Goal: Task Accomplishment & Management: Use online tool/utility

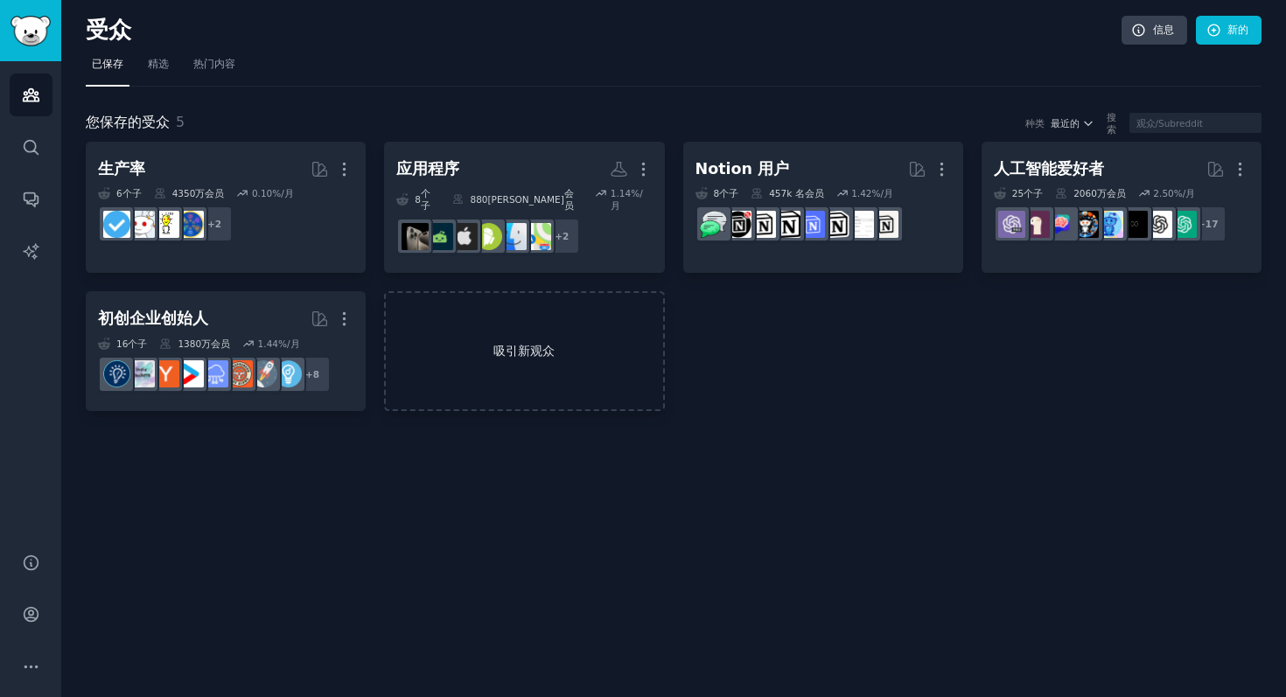
click at [477, 342] on font "吸引新观众" at bounding box center [524, 351] width 277 height 18
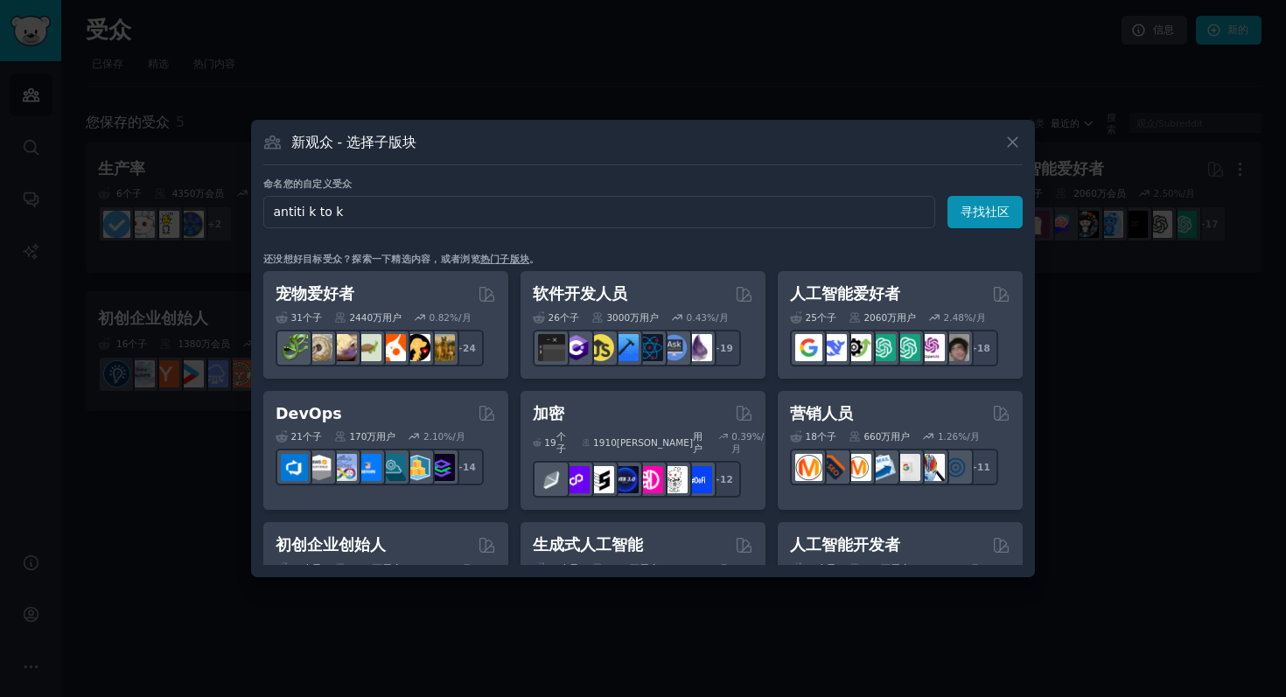
type input "antitiktok"
click button "寻找社区" at bounding box center [985, 212] width 75 height 32
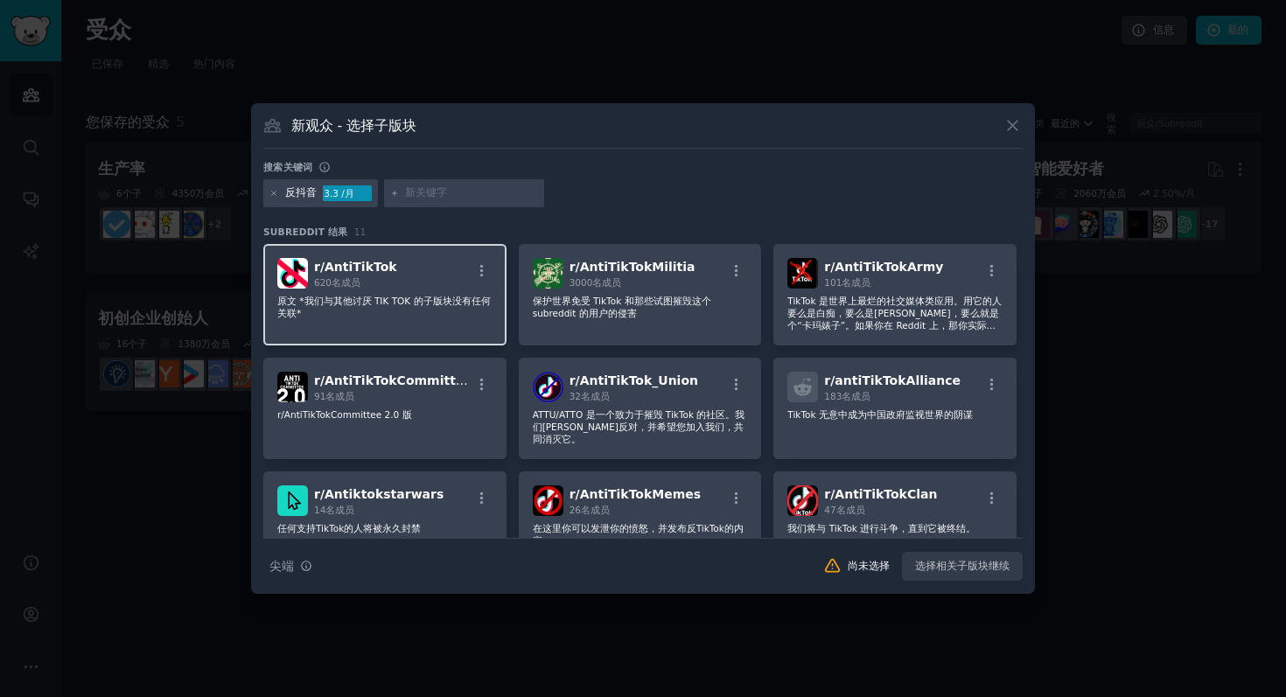
click at [406, 297] on font "原文 *我们与其他讨厌 TIK TOK 的子版块没有任何关联*" at bounding box center [384, 307] width 214 height 23
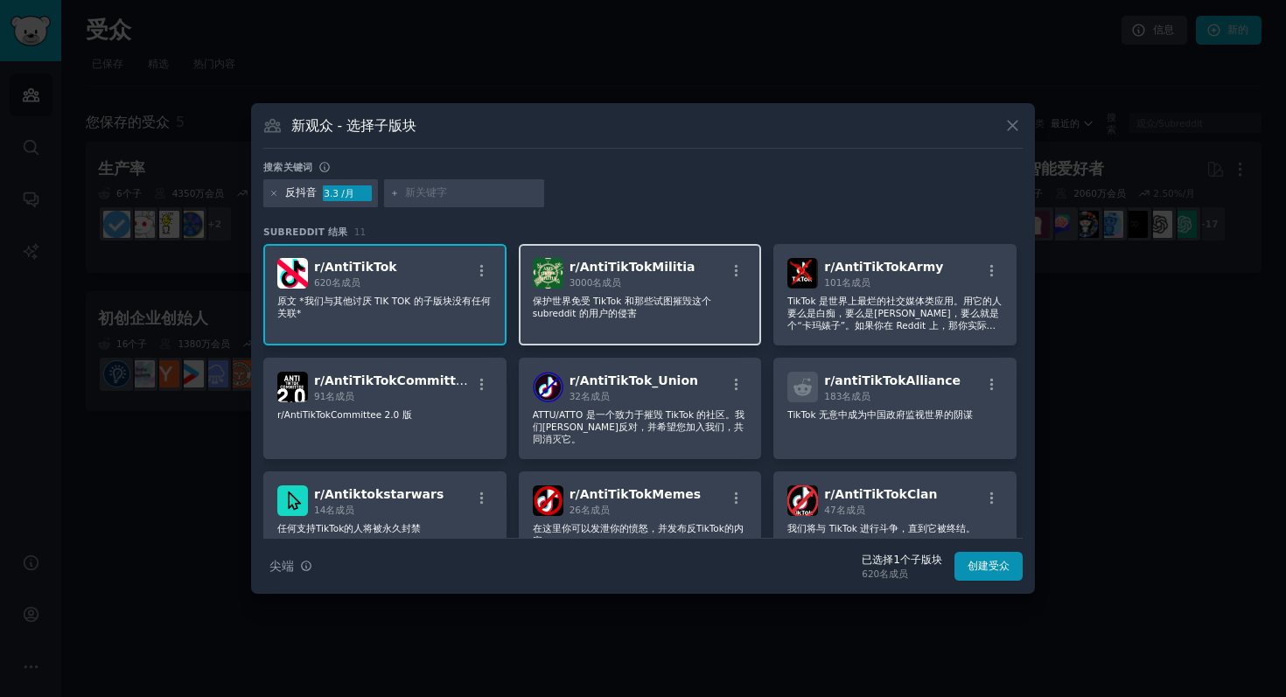
click at [550, 288] on img at bounding box center [548, 273] width 31 height 31
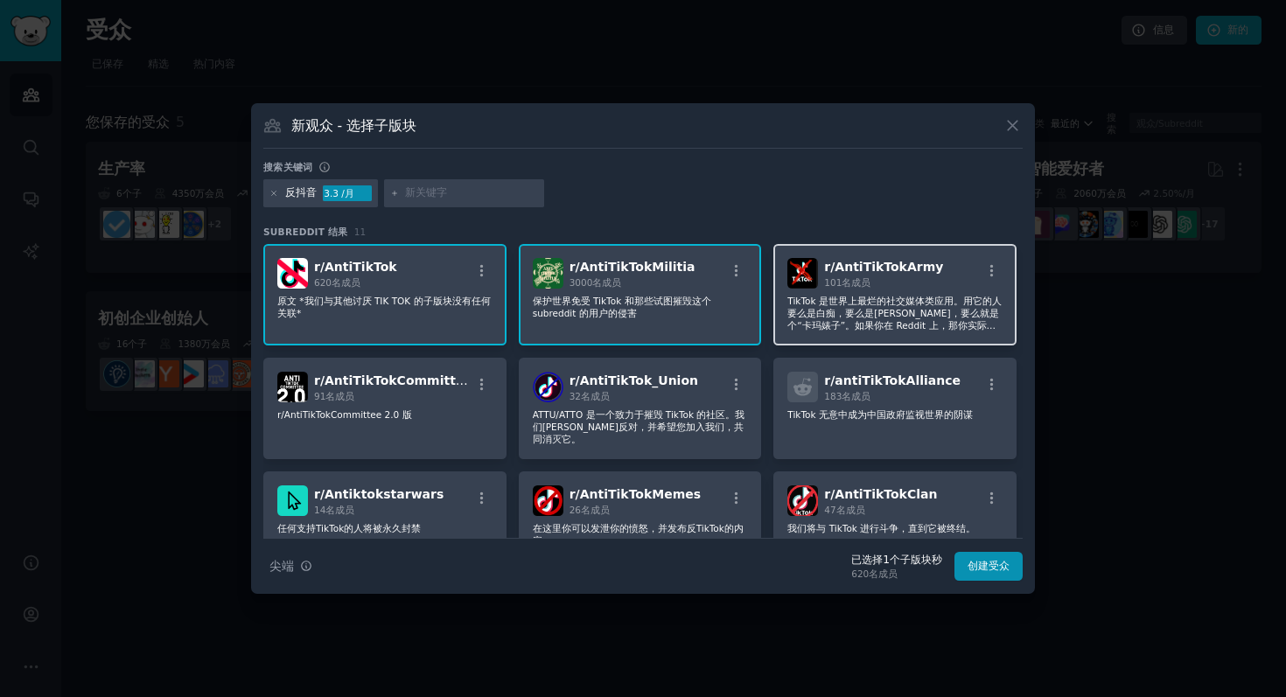
click at [880, 312] on font "TikTok 是世界上最烂的社交媒体类应用。用它的人要么是白痴，要么是[PERSON_NAME]，要么就是个“卡玛婊子”。如果你在 Reddit 上，那你实际…" at bounding box center [895, 332] width 214 height 72
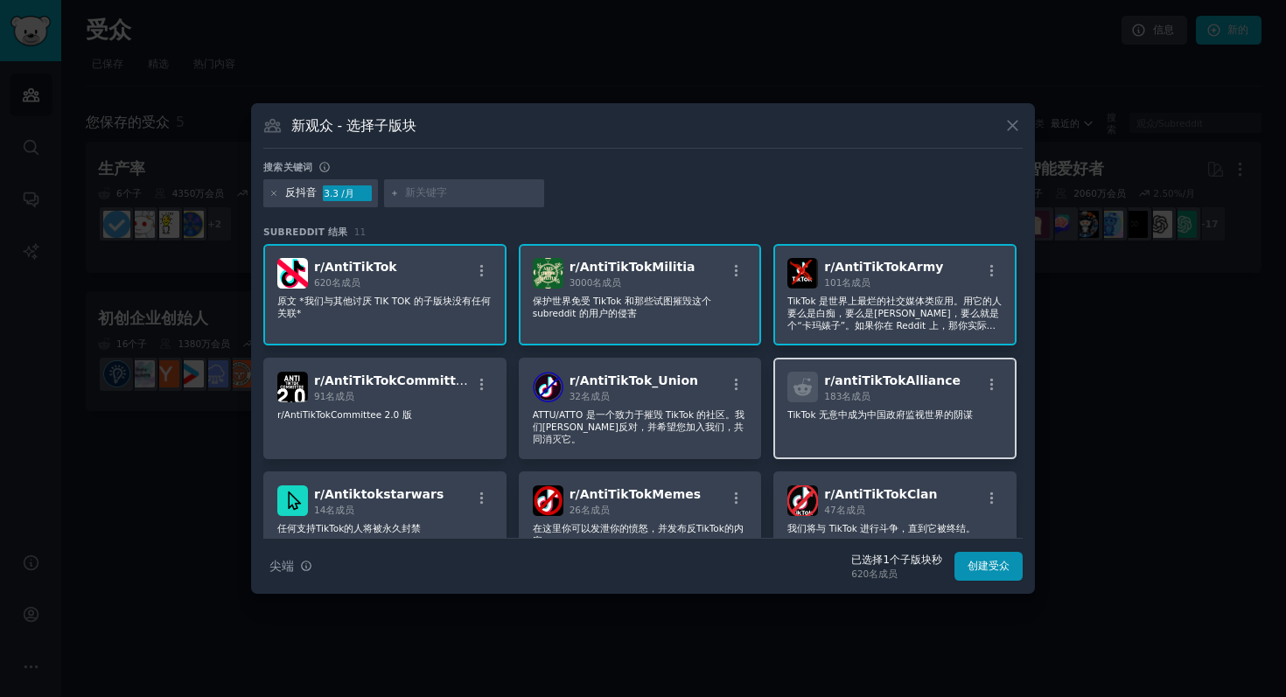
click at [898, 396] on div "183 名成员" at bounding box center [892, 396] width 137 height 12
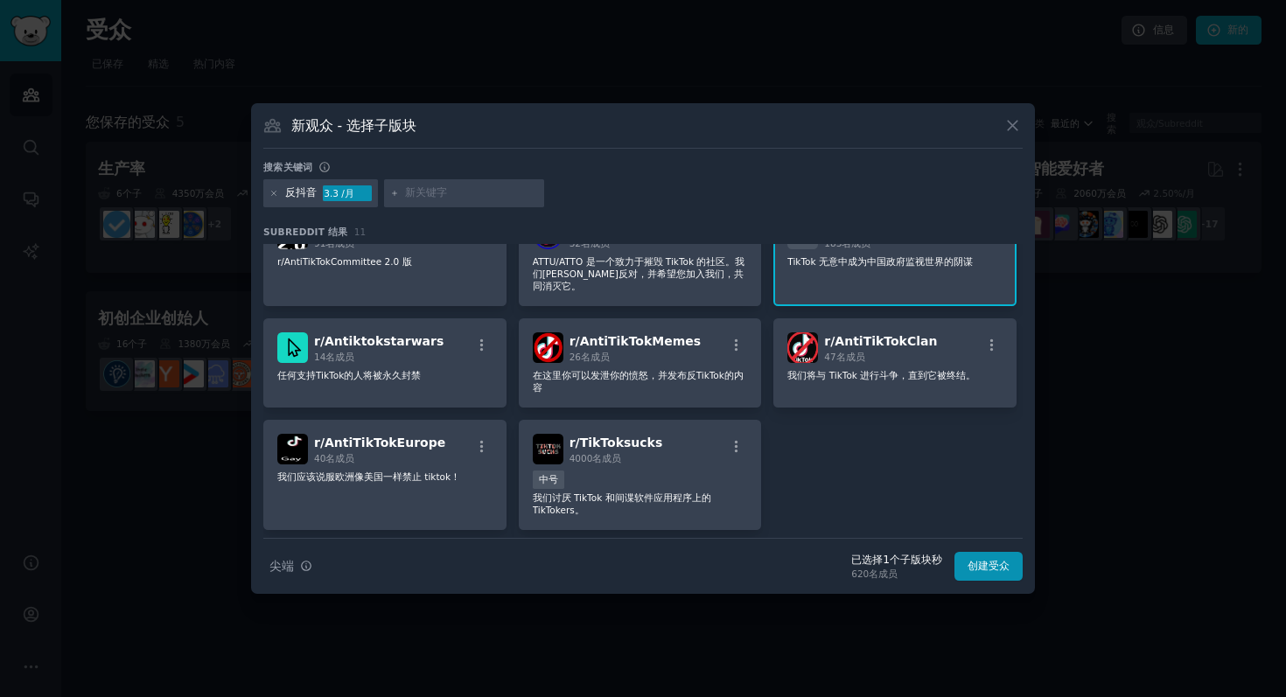
scroll to position [154, 0]
click at [887, 354] on div "r/ AntiTikTokClan 47 名成员 我们将与 TikTok 进行斗争，直到它被终结。" at bounding box center [895, 362] width 243 height 89
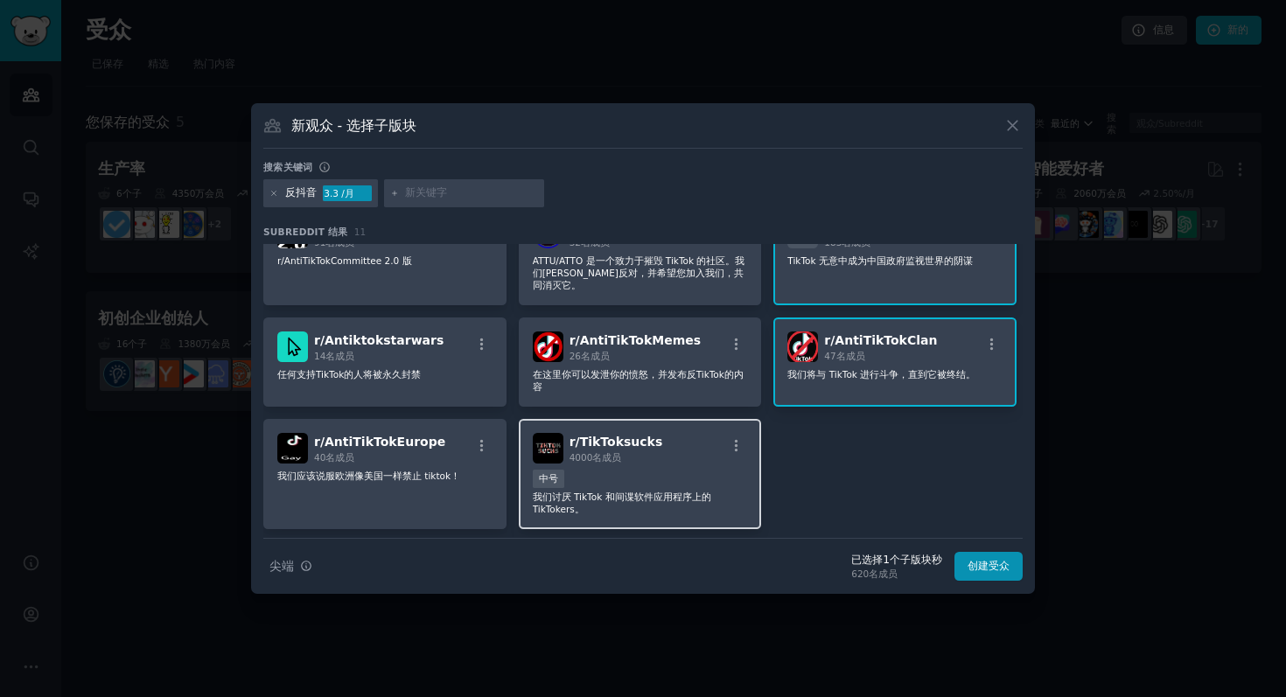
click at [696, 433] on div "r/ TikToksucks 4000名 成员" at bounding box center [640, 448] width 215 height 31
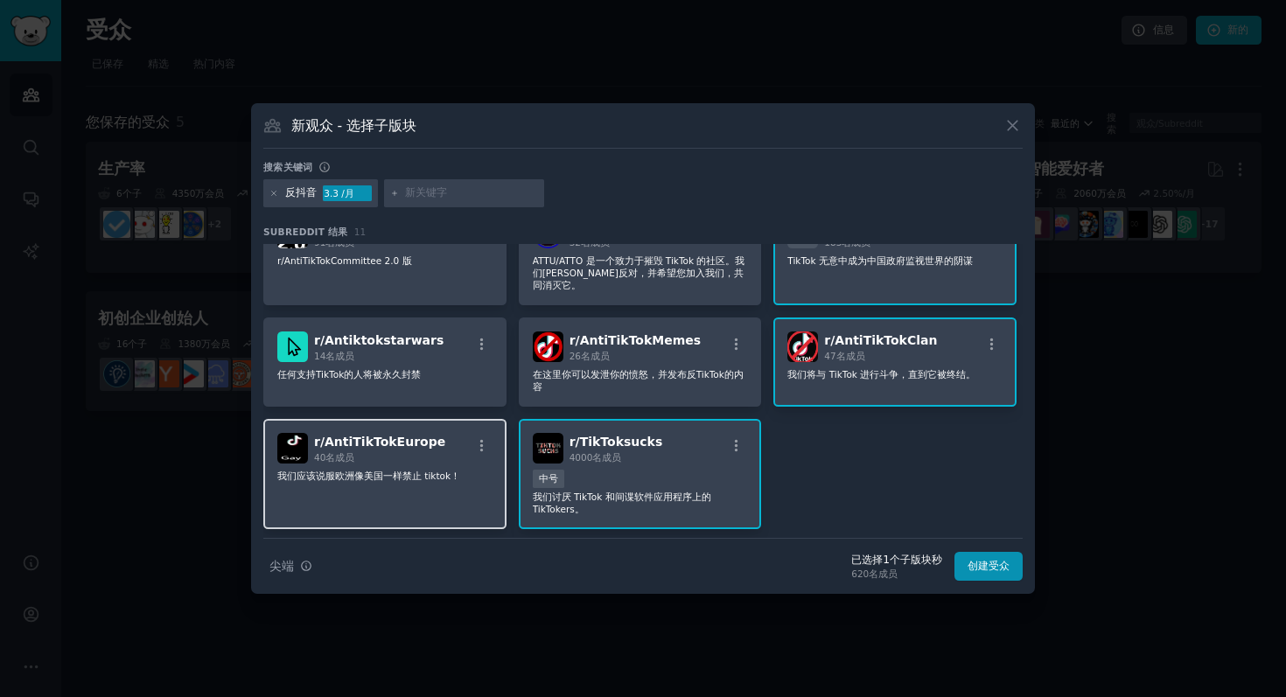
click at [436, 433] on div "r/ AntiTikTokEurope 40 名成员" at bounding box center [384, 448] width 215 height 31
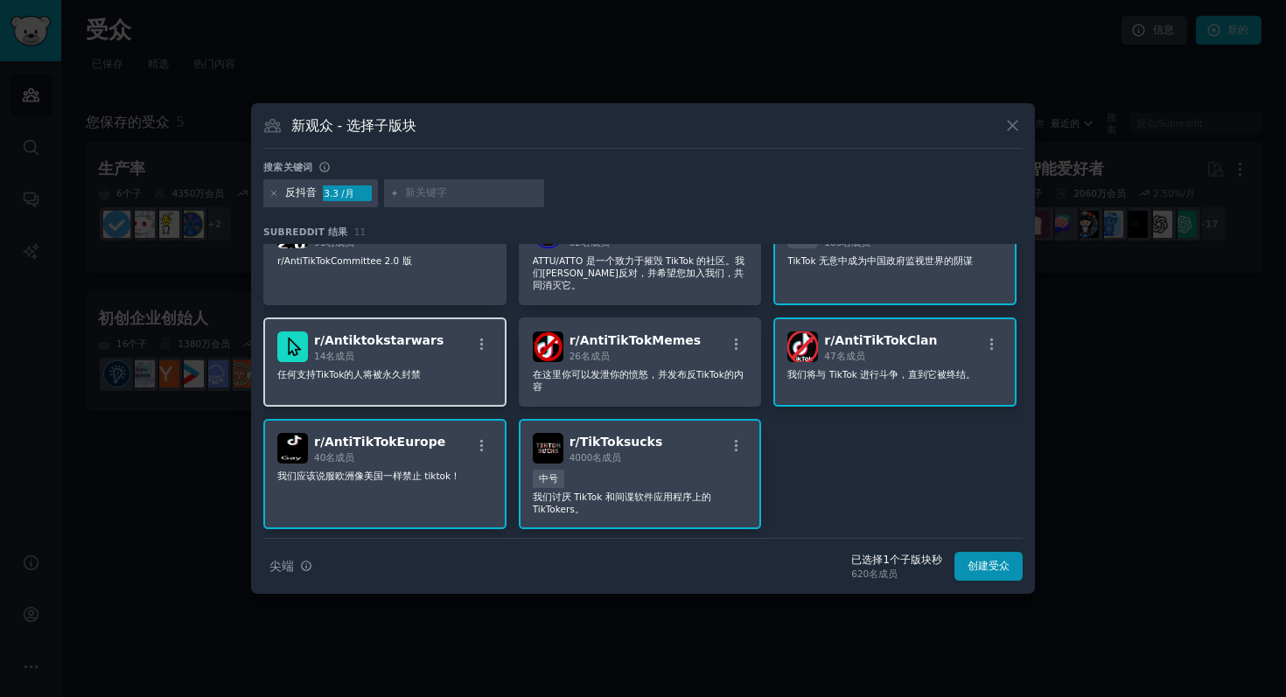
click at [414, 318] on div "r/ Antiktokstarwars 14 名成员 任何支持[PERSON_NAME]的人将被永久封禁" at bounding box center [384, 362] width 243 height 89
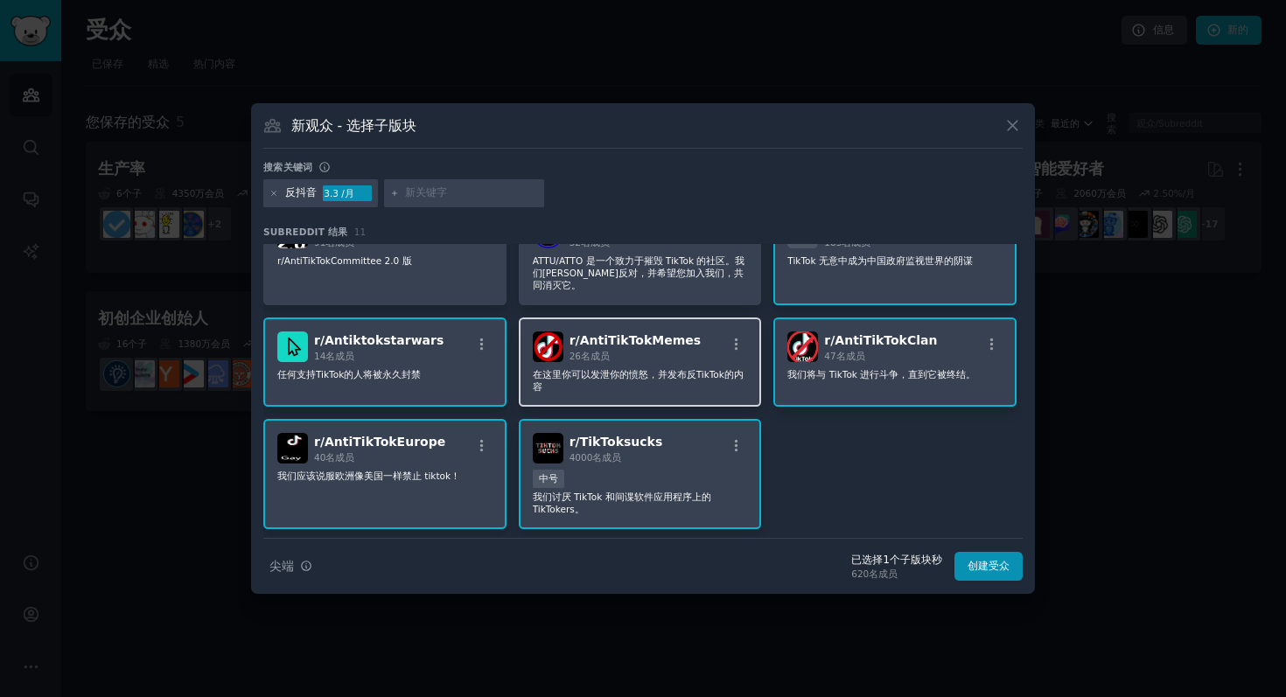
click at [599, 333] on font "AntiTikTokMemes" at bounding box center [640, 340] width 121 height 14
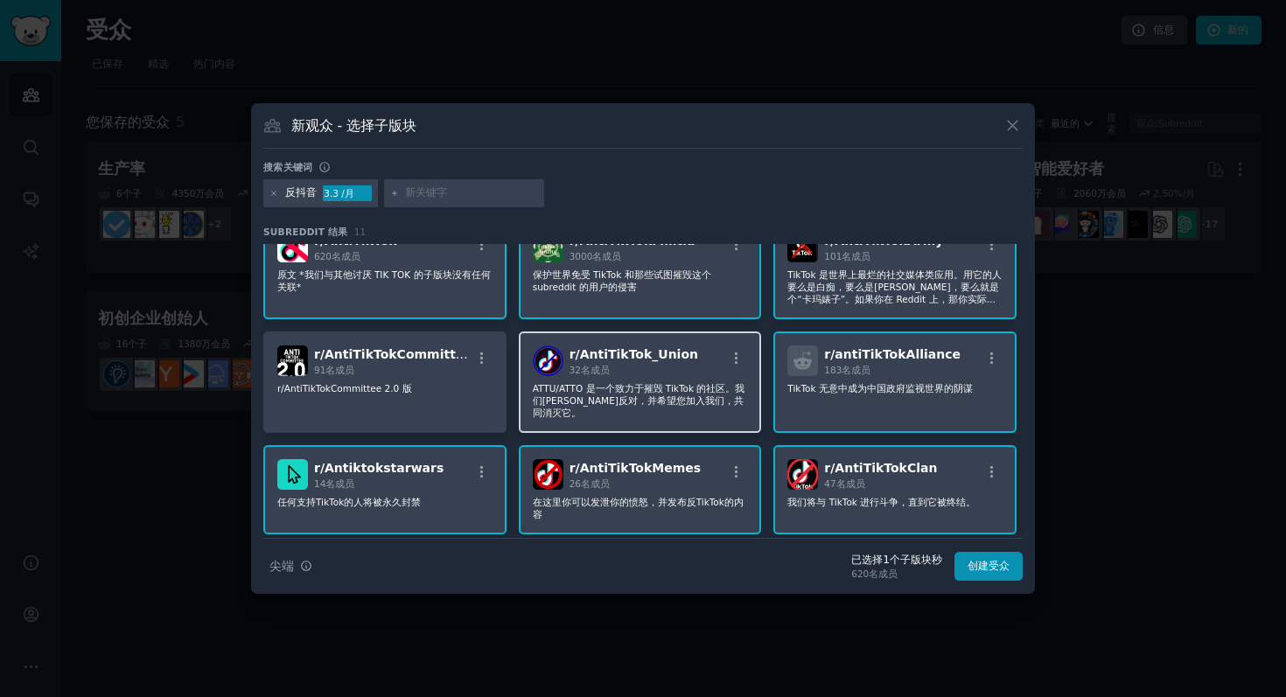
scroll to position [15, 0]
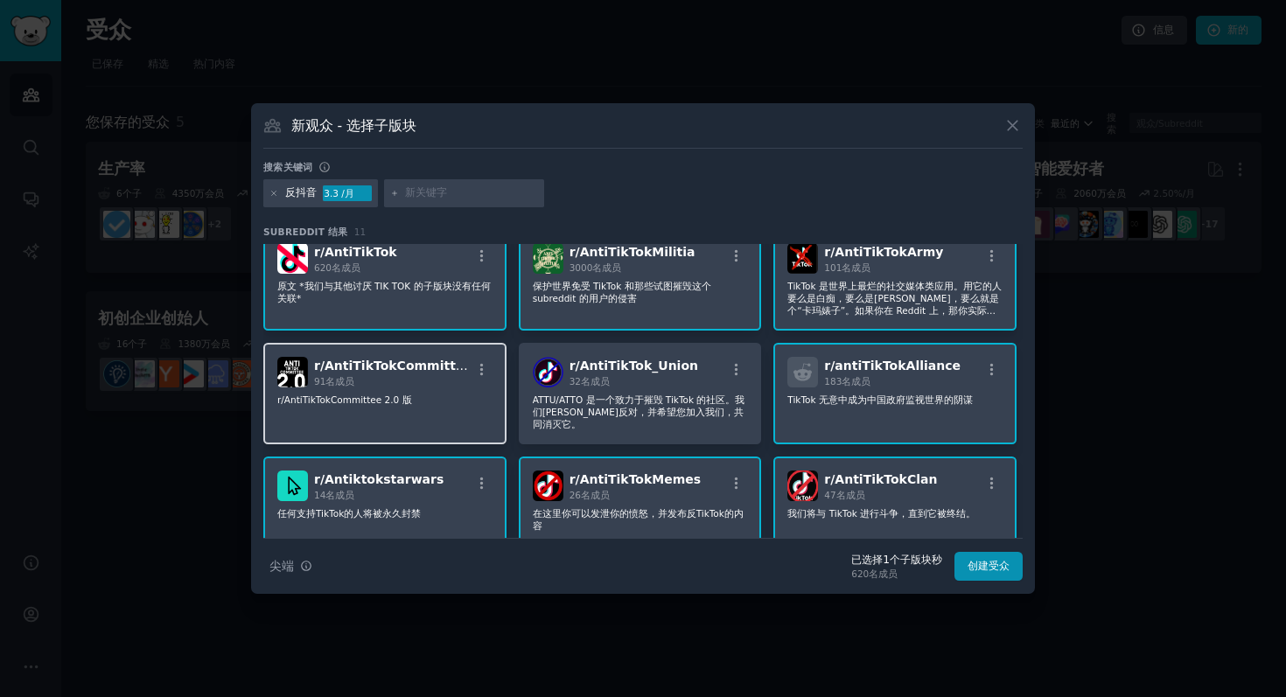
click at [449, 385] on div "91 名成员" at bounding box center [392, 381] width 157 height 12
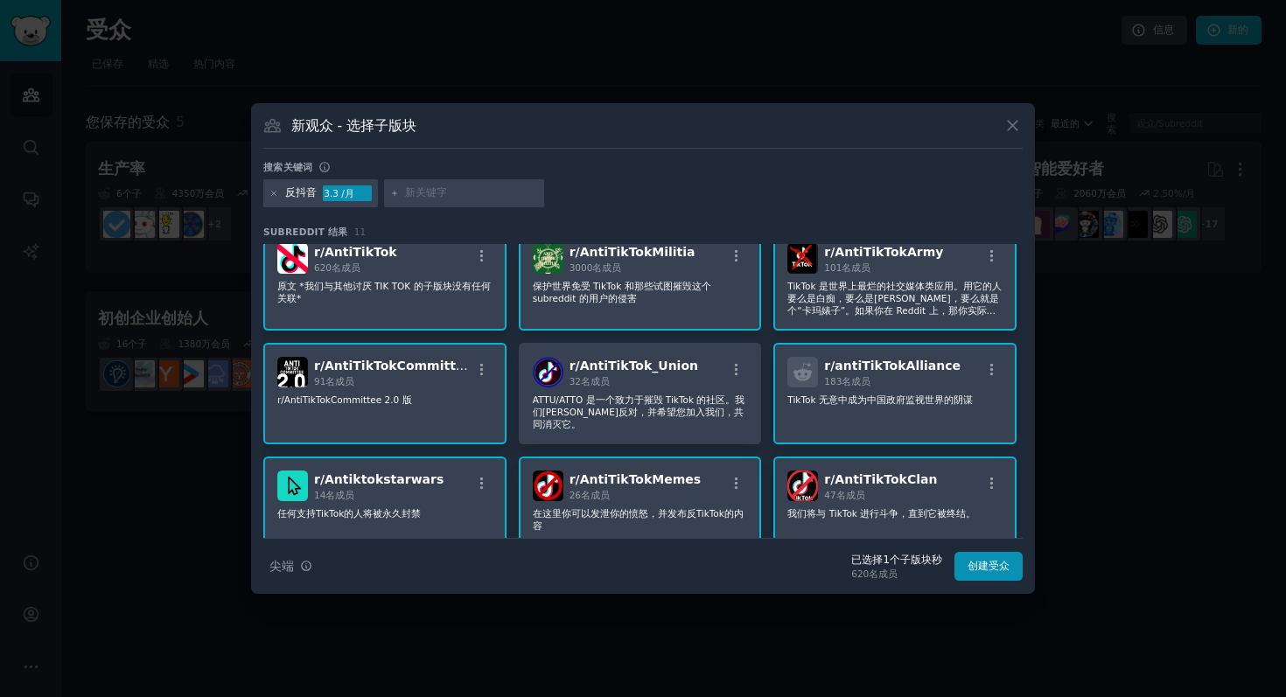
click at [919, 418] on div "r/ antiTikTokAlliance 183 名成员 TikTok 无意中成为中国政府监视世界的阴谋" at bounding box center [895, 394] width 243 height 102
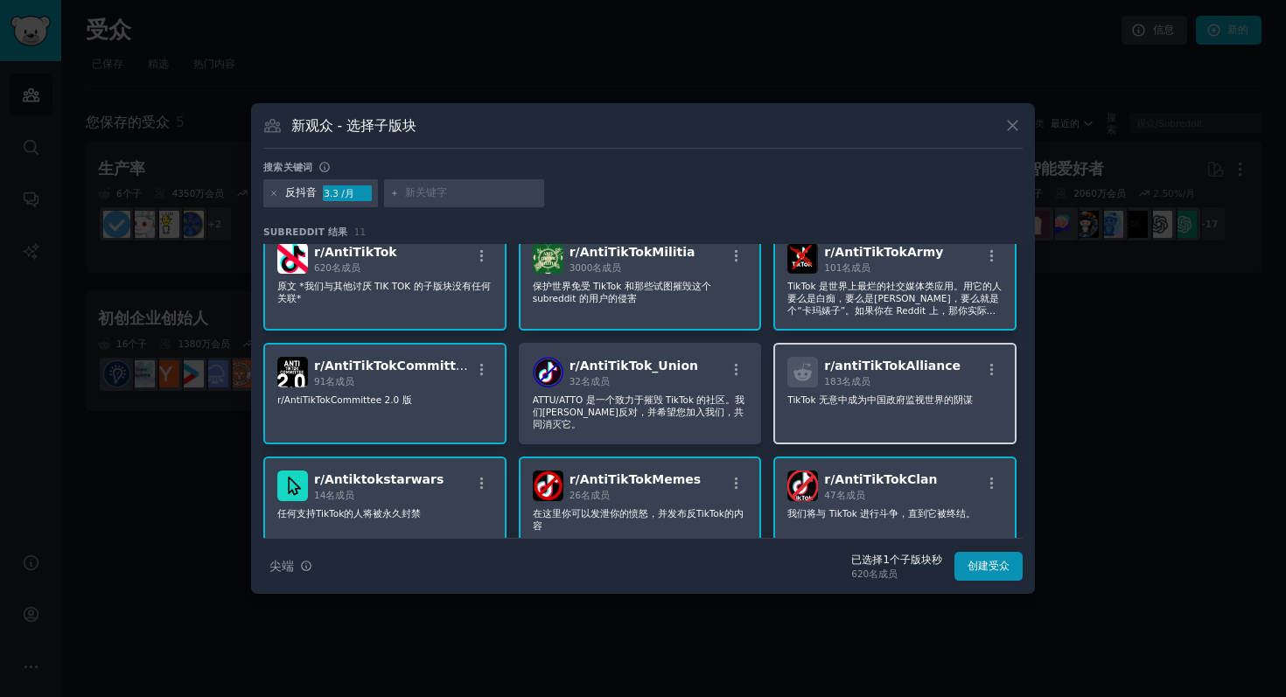
click at [880, 390] on div "r/ antiTikTokAlliance 183 名成员 TikTok 无意中成为中国政府监视世界的阴谋" at bounding box center [895, 394] width 243 height 102
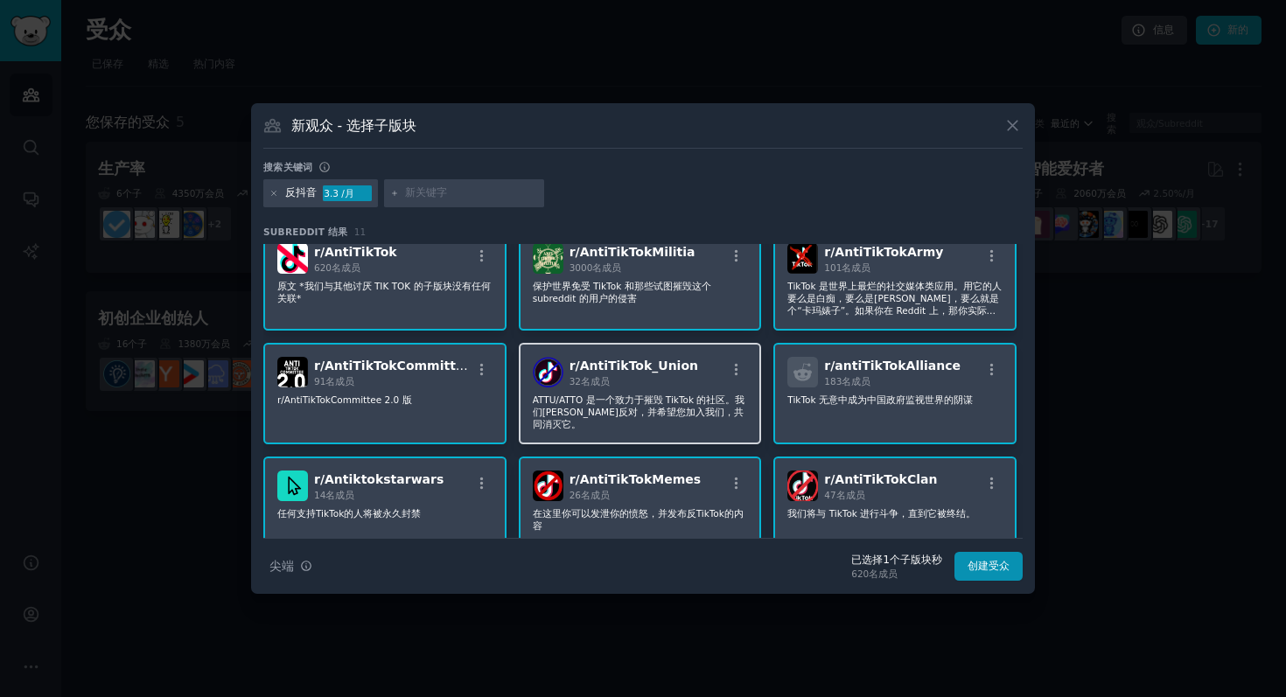
click at [666, 415] on font "ATTU/ATTO 是一个致力于摧毁 TikTok 的社区。我们[PERSON_NAME]反对，并希望您加入我们，共同消灭它。" at bounding box center [639, 412] width 213 height 35
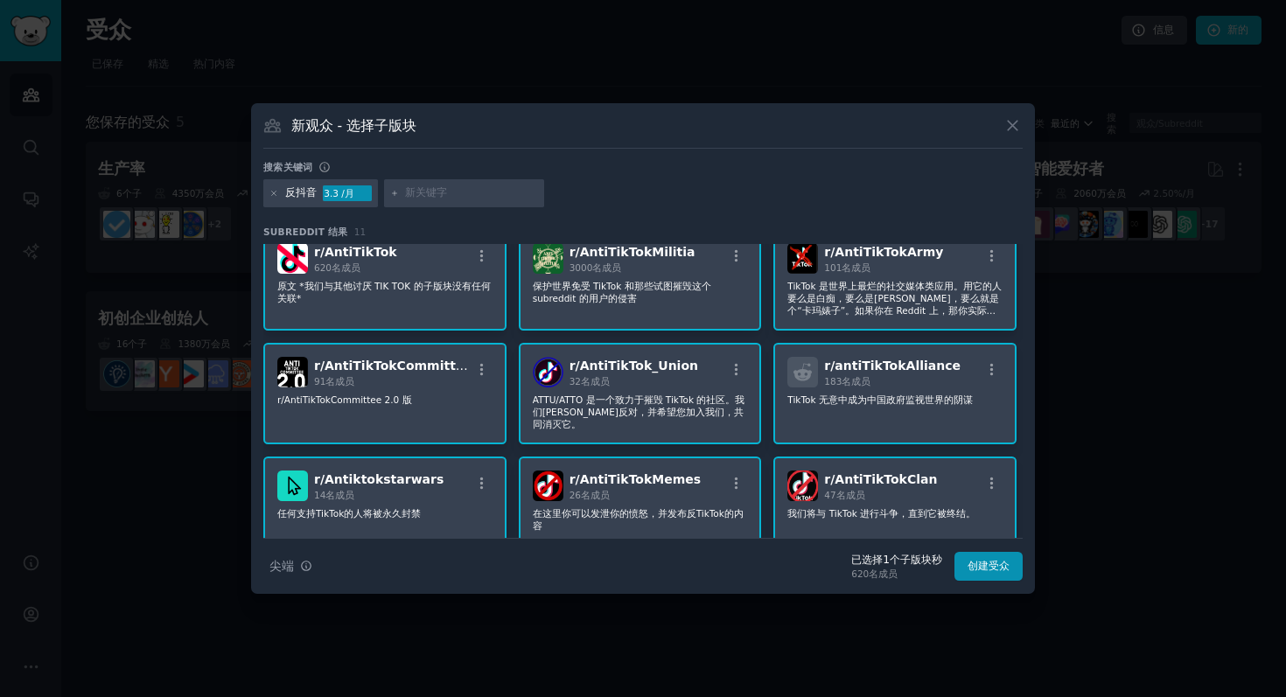
click at [495, 398] on div "r/ AntiTikTokCommitteev2 91 名成员 r/AntiTikTokCommittee 2.0 版" at bounding box center [384, 394] width 243 height 102
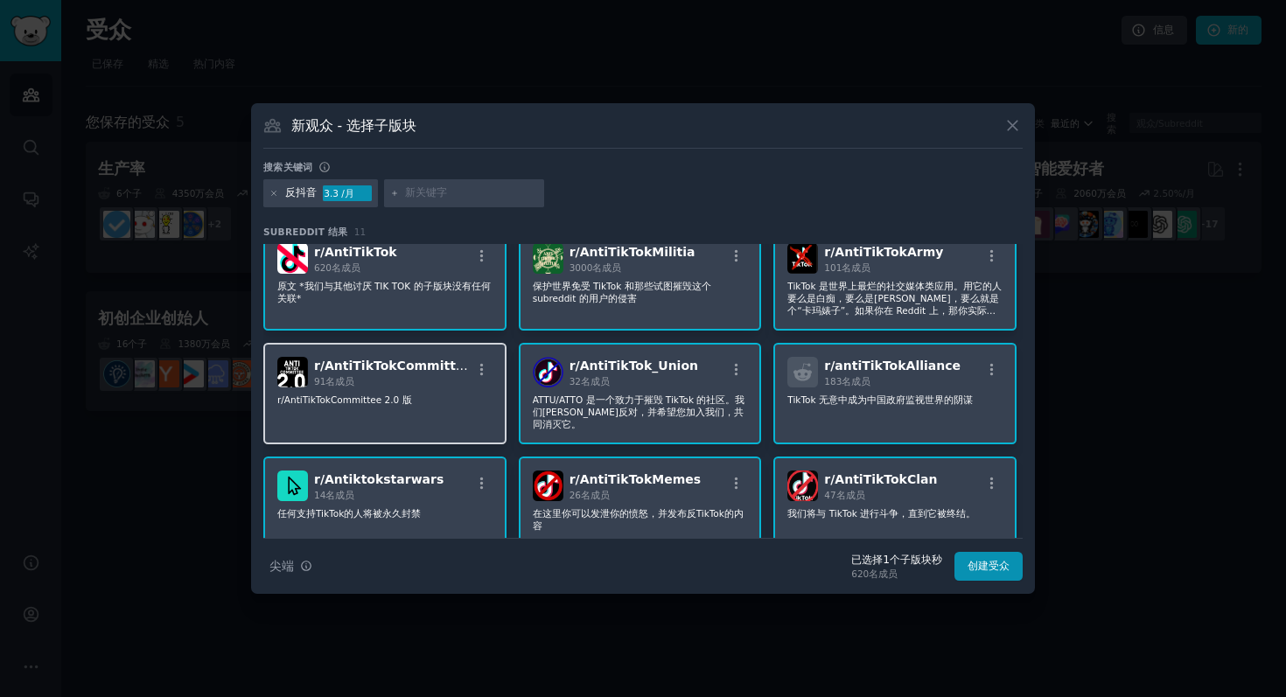
click at [439, 379] on div "91 名成员" at bounding box center [392, 381] width 157 height 12
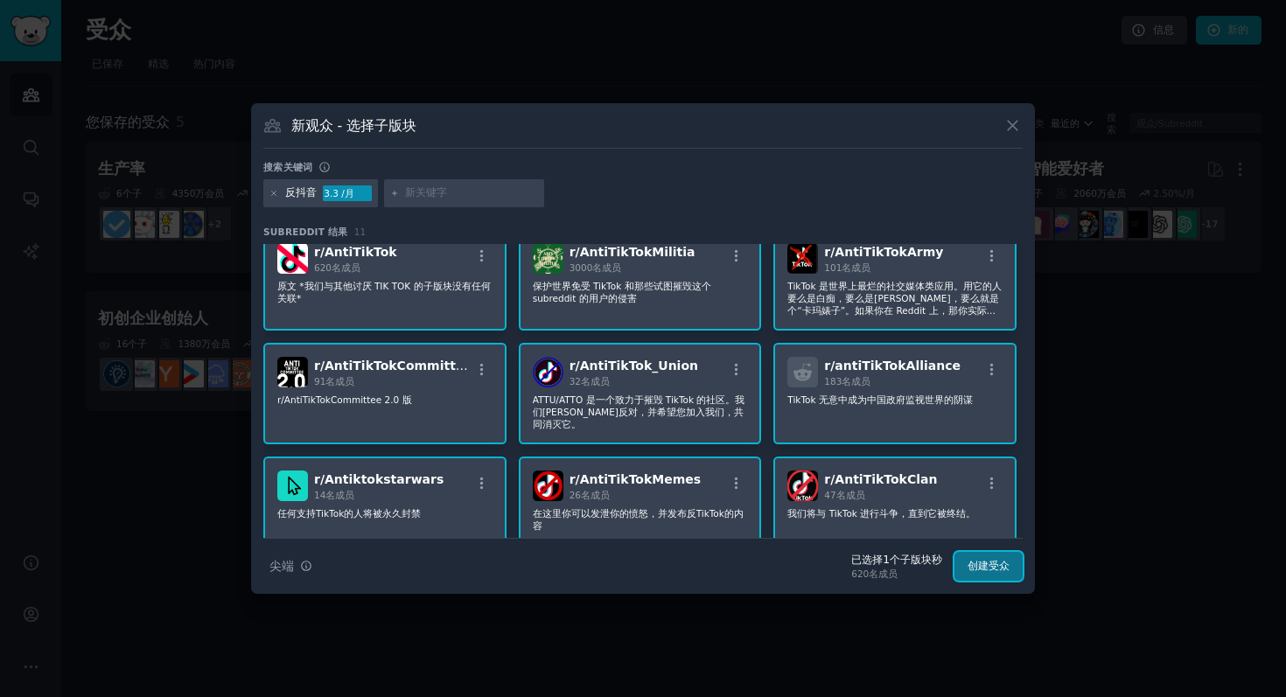
click at [1009, 568] on font "创建受众" at bounding box center [989, 566] width 42 height 12
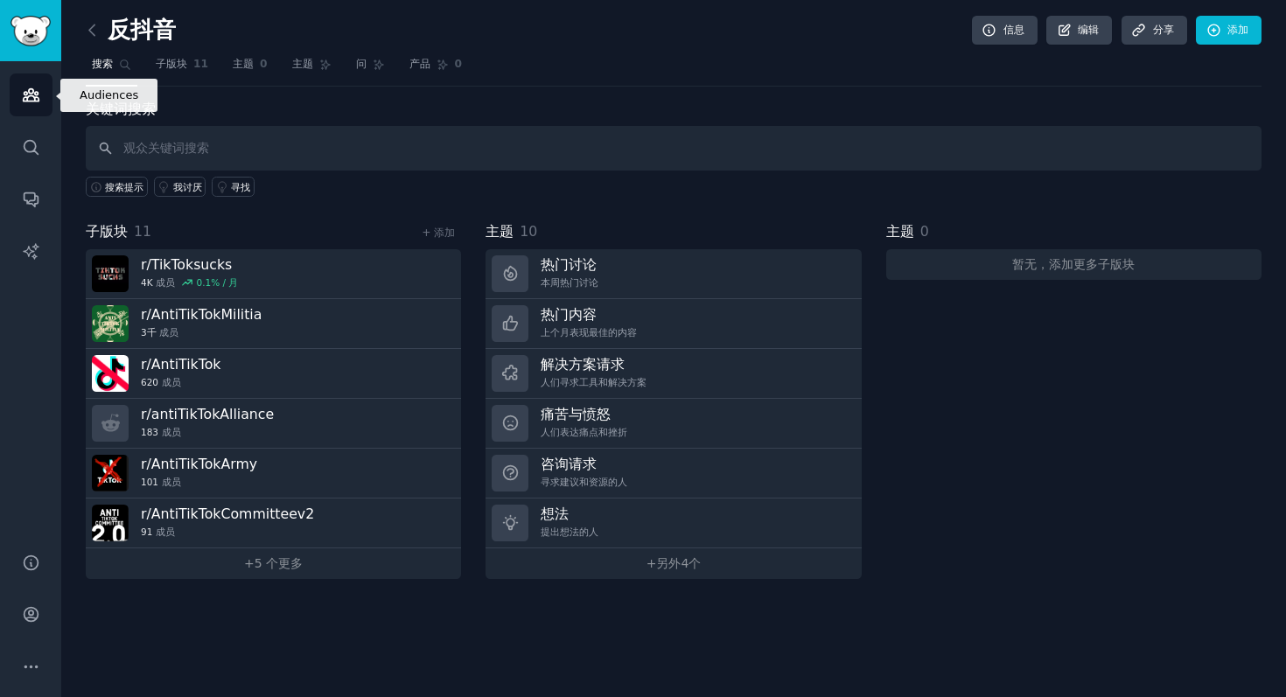
click at [24, 97] on icon "侧边栏" at bounding box center [31, 95] width 16 height 12
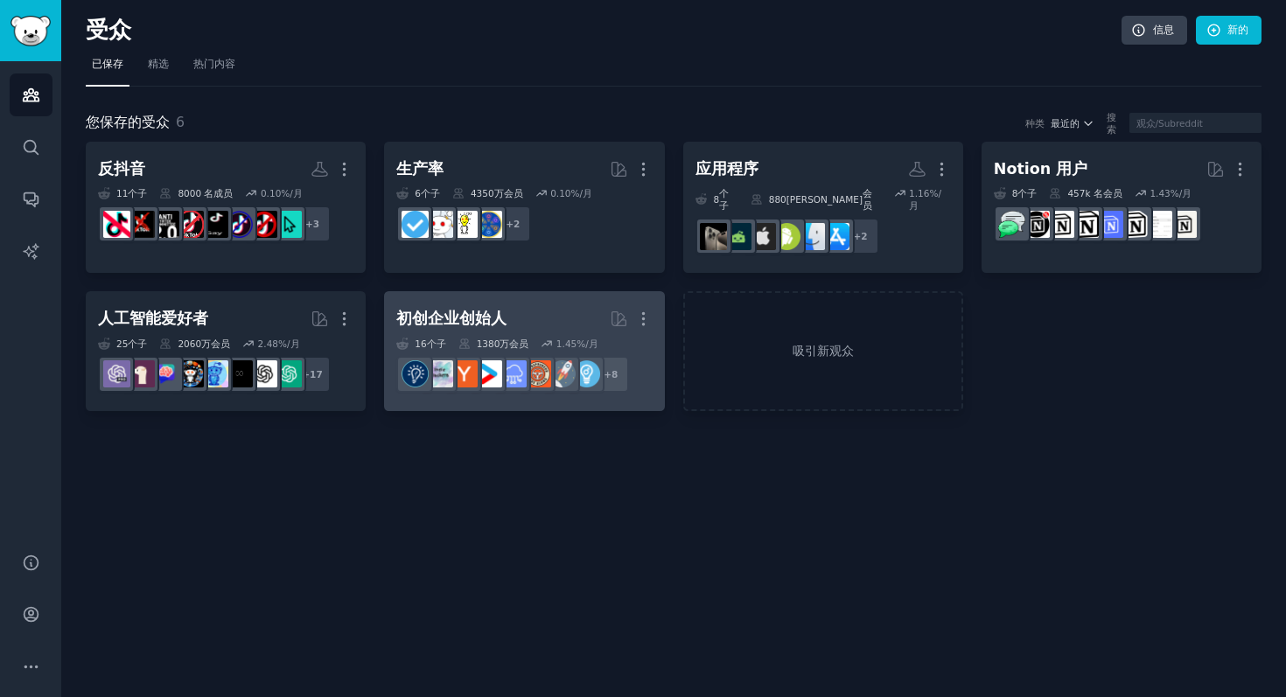
click at [575, 305] on h2 "初创企业创始人 更多的" at bounding box center [524, 319] width 256 height 31
